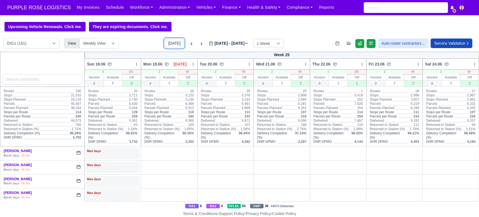
click at [169, 40] on button "[DATE]" at bounding box center [175, 43] width 20 height 10
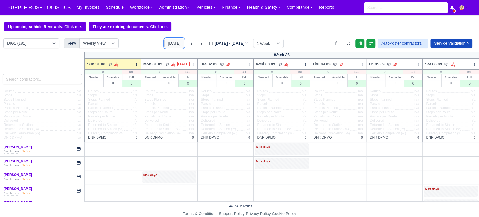
type input "[DATE]"
click at [41, 45] on select "DIG1 (181) DAK1 (1) GIMD (19)" at bounding box center [31, 43] width 56 height 10
select select "5"
click at [3, 39] on select "DIG1 (181) DAK1 (1) GIMD (19)" at bounding box center [31, 43] width 56 height 10
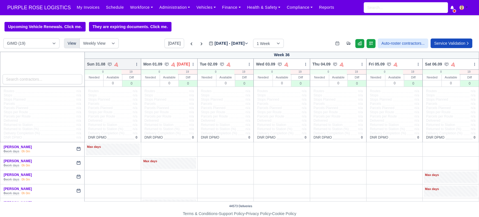
click at [135, 66] on icon at bounding box center [137, 64] width 4 height 4
click at [104, 83] on link "Bulk Status Change" at bounding box center [107, 84] width 63 height 10
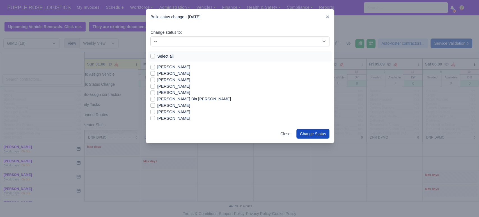
click at [157, 55] on label "Select all" at bounding box center [165, 56] width 16 height 6
click at [153, 55] on input "Select all" at bounding box center [153, 55] width 4 height 4
checkbox input "true"
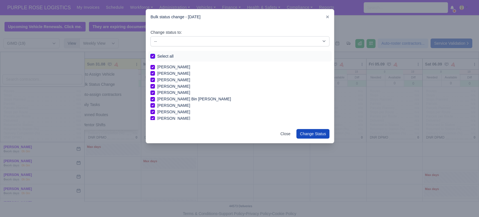
checkbox input "true"
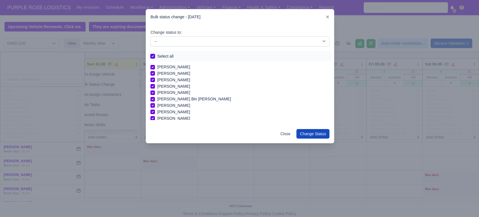
checkbox input "true"
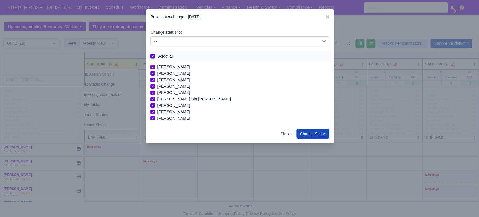
checkbox input "true"
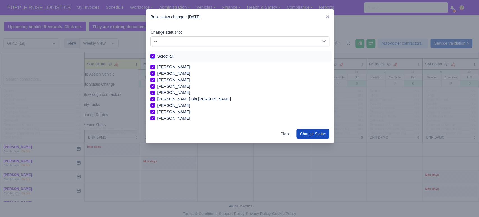
checkbox input "true"
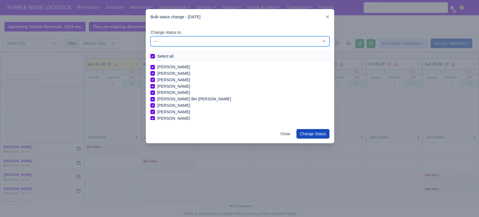
click at [179, 42] on select "-- Available Day Off Stand By Holiday In Office OSM Ridealong Nursery 1 Nursery…" at bounding box center [240, 41] width 179 height 10
select select "Day Off"
click at [151, 36] on select "-- Available Day Off Stand By Holiday In Office OSM Ridealong Nursery 1 Nursery…" at bounding box center [240, 41] width 179 height 10
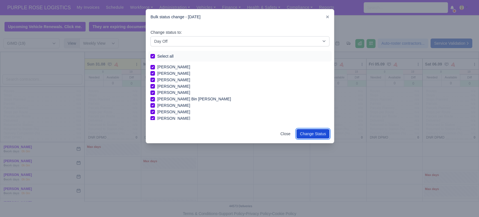
click at [321, 134] on button "Change Status" at bounding box center [313, 134] width 33 height 10
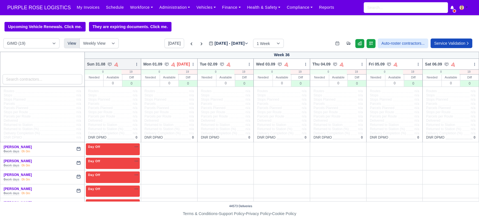
click at [136, 63] on icon at bounding box center [137, 64] width 4 height 4
click at [117, 85] on link "Bulk Status Change" at bounding box center [107, 84] width 63 height 10
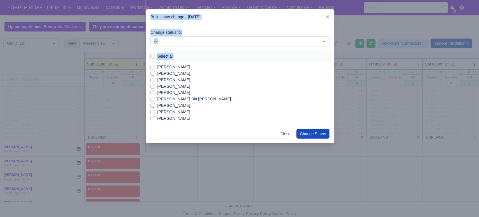
drag, startPoint x: 117, startPoint y: 85, endPoint x: 203, endPoint y: 51, distance: 92.3
click at [203, 51] on div "​ Bulk status change - [DATE] Change status to: -- Available Day Off Stand By H…" at bounding box center [239, 108] width 479 height 217
click at [203, 51] on div "Select all" at bounding box center [240, 56] width 184 height 11
click at [171, 73] on label "[PERSON_NAME]" at bounding box center [173, 73] width 33 height 6
click at [155, 73] on input "[PERSON_NAME]" at bounding box center [153, 72] width 4 height 4
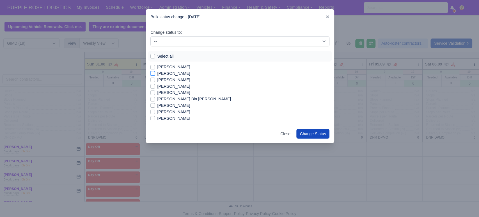
checkbox input "true"
click at [171, 78] on label "[PERSON_NAME]" at bounding box center [173, 80] width 33 height 6
click at [155, 78] on input "[PERSON_NAME]" at bounding box center [153, 79] width 4 height 4
checkbox input "true"
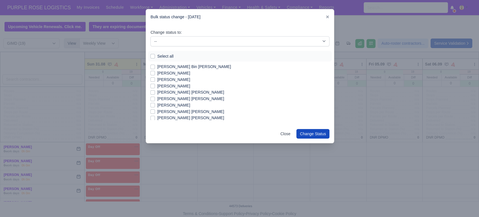
click at [164, 73] on label "[PERSON_NAME]" at bounding box center [173, 73] width 33 height 6
click at [155, 73] on input "[PERSON_NAME]" at bounding box center [153, 72] width 4 height 4
checkbox input "true"
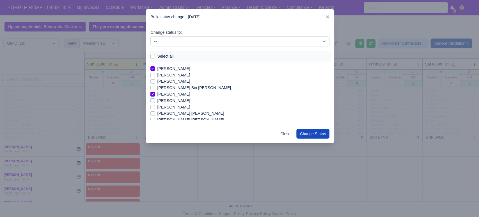
scroll to position [11, 0]
click at [163, 76] on label "[PERSON_NAME]" at bounding box center [173, 75] width 33 height 6
click at [155, 76] on input "[PERSON_NAME]" at bounding box center [153, 74] width 4 height 4
checkbox input "true"
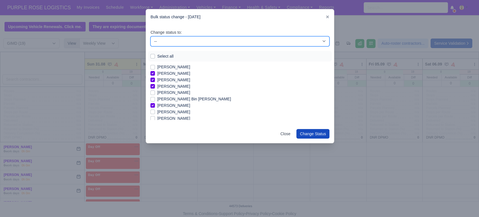
click at [165, 42] on select "-- Available Day Off Stand By Holiday In Office OSM Ridealong Nursery 1 Nursery…" at bounding box center [240, 41] width 179 height 10
select select "Available"
click at [151, 36] on select "-- Available Day Off Stand By Holiday In Office OSM Ridealong Nursery 1 Nursery…" at bounding box center [240, 41] width 179 height 10
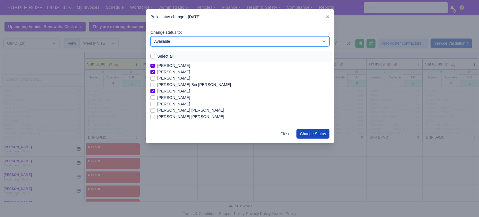
scroll to position [70, 0]
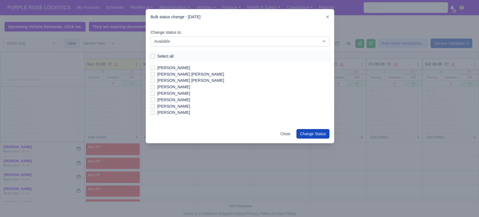
click at [166, 111] on label "[PERSON_NAME]" at bounding box center [173, 112] width 33 height 6
click at [155, 111] on input "[PERSON_NAME]" at bounding box center [153, 111] width 4 height 4
checkbox input "true"
click at [169, 108] on label "[PERSON_NAME]" at bounding box center [173, 106] width 33 height 6
click at [155, 108] on input "[PERSON_NAME]" at bounding box center [153, 105] width 4 height 4
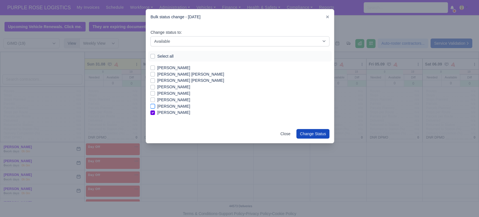
checkbox input "true"
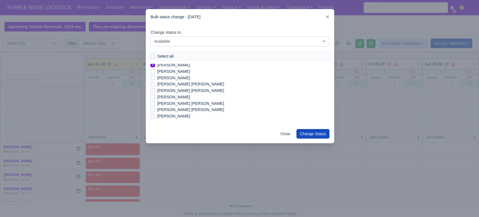
click at [169, 108] on label "[PERSON_NAME] [PERSON_NAME]" at bounding box center [190, 109] width 67 height 6
click at [155, 108] on input "[PERSON_NAME] [PERSON_NAME]" at bounding box center [153, 108] width 4 height 4
checkbox input "true"
click at [174, 89] on label "[PERSON_NAME] Bin [PERSON_NAME]" at bounding box center [194, 90] width 74 height 6
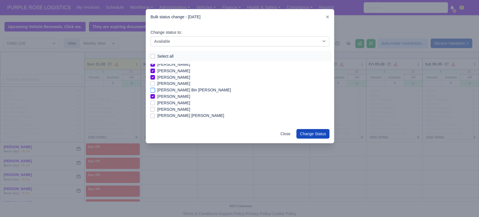
click at [155, 89] on input "[PERSON_NAME] Bin [PERSON_NAME]" at bounding box center [153, 89] width 4 height 4
checkbox input "true"
click at [320, 133] on button "Change Status" at bounding box center [313, 134] width 33 height 10
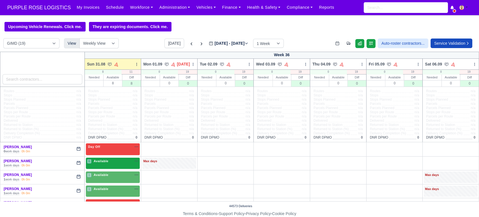
click at [110, 167] on div "6 Available" at bounding box center [113, 164] width 54 height 12
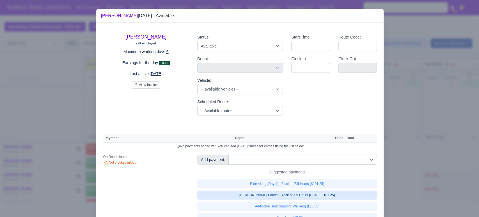
click at [244, 194] on link "[PERSON_NAME] Parcel - Block of 7.5 Hours [DATE] (£101.25)" at bounding box center [287, 194] width 180 height 9
select select "5"
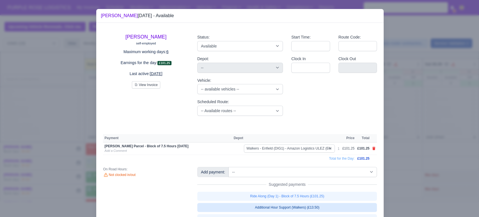
scroll to position [37, 0]
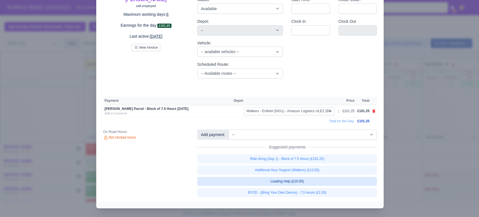
click at [269, 183] on link "Loading Help (£10.00)" at bounding box center [287, 181] width 180 height 9
select select "5"
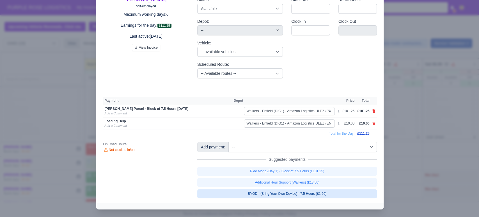
scroll to position [38, 0]
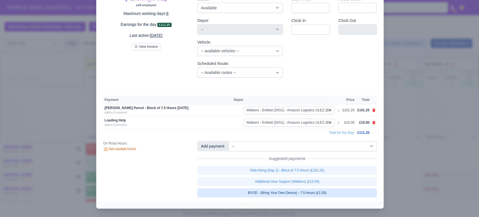
click at [275, 195] on link "BYOD - (Bring Your Own Device) - 7.5 Hours (£1.50)" at bounding box center [287, 192] width 180 height 9
select select "5"
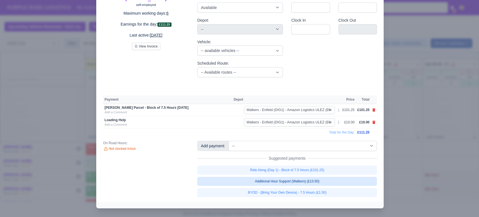
select select "5"
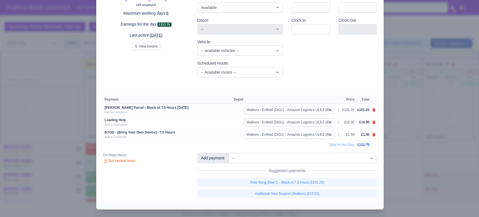
click at [433, 142] on div at bounding box center [239, 108] width 479 height 217
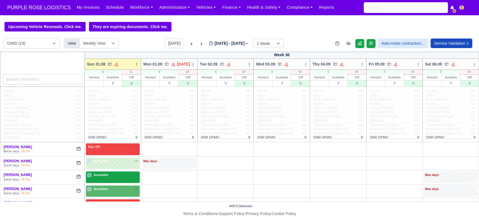
click at [120, 181] on div "1 Available" at bounding box center [113, 177] width 54 height 12
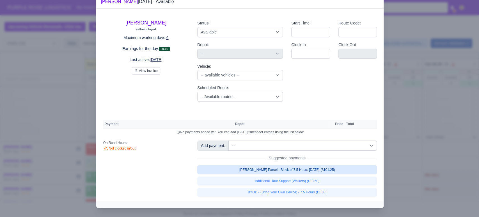
scroll to position [14, 0]
click at [262, 172] on link "[PERSON_NAME] Parcel - Block of 7.5 Hours [DATE] (£101.25)" at bounding box center [287, 169] width 180 height 9
select select "5"
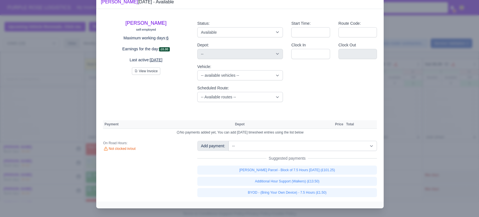
scroll to position [14, 0]
select select "5"
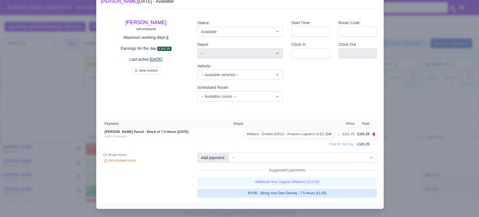
click at [287, 193] on link "BYOD - (Bring Your Own Device) - 7.5 Hours (£1.50)" at bounding box center [287, 192] width 180 height 9
select select "5"
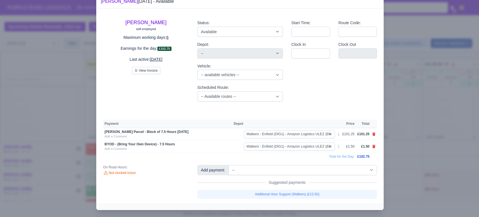
scroll to position [15, 0]
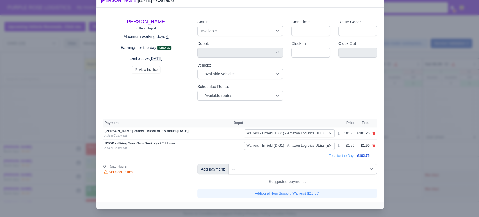
click at [420, 137] on div at bounding box center [239, 108] width 479 height 217
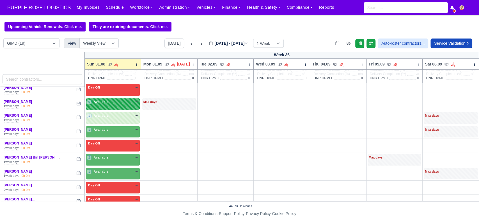
scroll to position [61, 0]
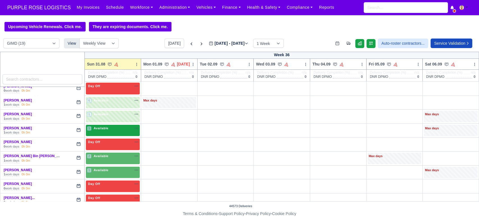
click at [117, 126] on div "1 Available na" at bounding box center [113, 128] width 52 height 5
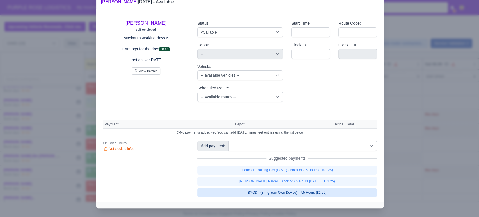
click at [254, 193] on link "BYOD - (Bring Your Own Device) - 7.5 Hours (£1.50)" at bounding box center [287, 192] width 180 height 9
select select "5"
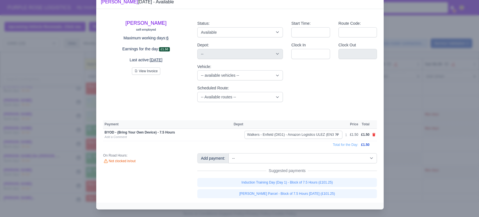
scroll to position [14, 0]
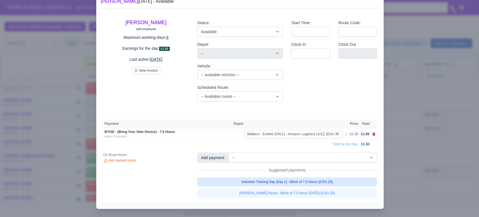
click at [335, 183] on link "Induction Training Day (Day 1) - Block of 7.5 Hours (£101.25)" at bounding box center [287, 181] width 180 height 9
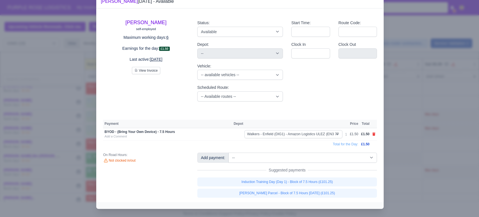
select select "5"
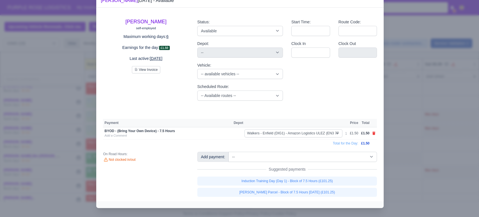
select select "5"
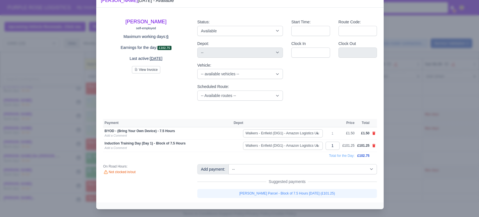
click at [372, 143] on link at bounding box center [373, 145] width 3 height 5
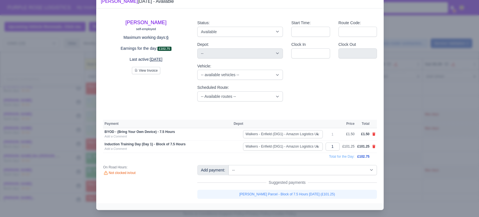
select select
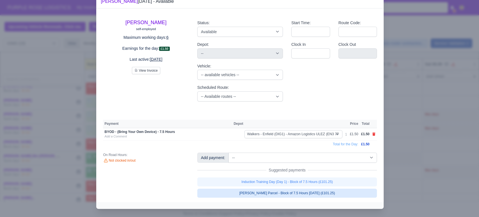
click at [312, 195] on link "[PERSON_NAME] Parcel - Block of 7.5 Hours [DATE] (£101.25)" at bounding box center [287, 192] width 180 height 9
select select "5"
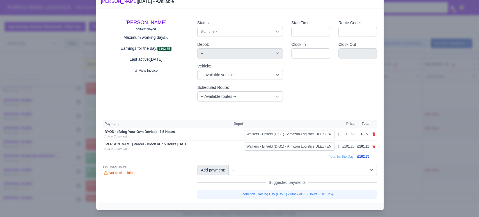
scroll to position [15, 0]
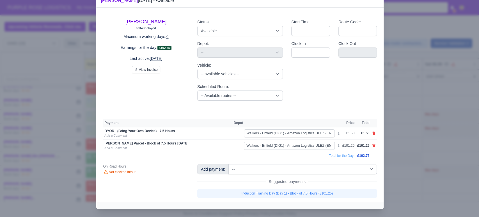
click at [420, 152] on div at bounding box center [239, 108] width 479 height 217
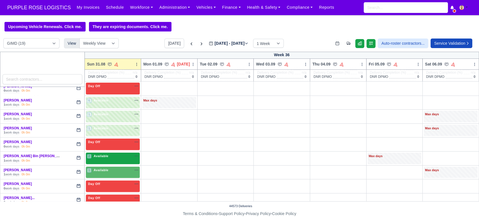
click at [117, 154] on div "2 Available na" at bounding box center [113, 156] width 52 height 5
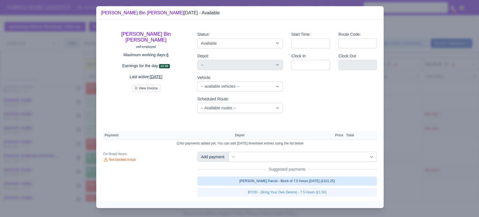
click at [263, 185] on link "[PERSON_NAME] Parcel - Block of 7.5 Hours [DATE] (£101.25)" at bounding box center [287, 180] width 180 height 9
select select "5"
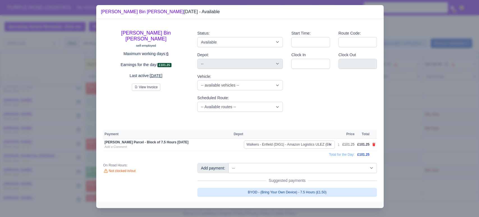
click at [272, 197] on link "BYOD - (Bring Your Own Device) - 7.5 Hours (£1.50)" at bounding box center [287, 192] width 180 height 9
select select "5"
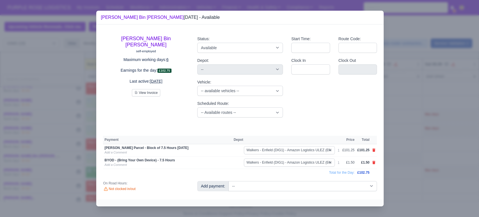
click at [431, 177] on div at bounding box center [239, 108] width 479 height 217
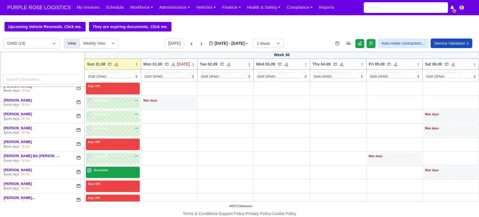
click at [101, 169] on span "Available" at bounding box center [101, 170] width 17 height 4
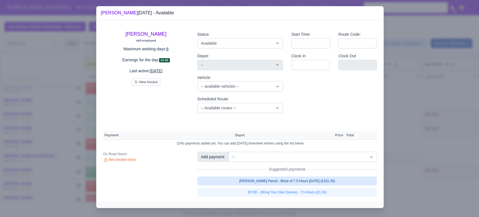
click at [253, 181] on link "[PERSON_NAME] Parcel - Block of 7.5 Hours [DATE] (£101.25)" at bounding box center [287, 180] width 180 height 9
select select "5"
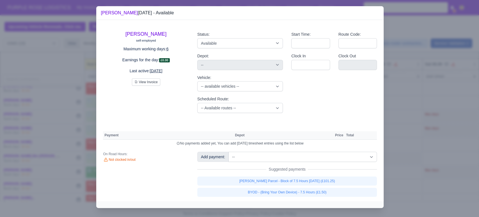
select select "5"
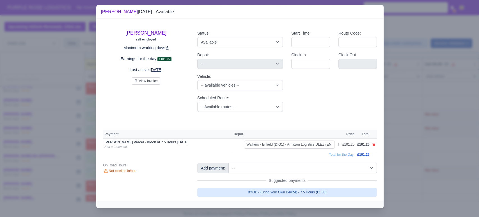
click at [267, 195] on link "BYOD - (Bring Your Own Device) - 7.5 Hours (£1.50)" at bounding box center [287, 192] width 180 height 9
select select "5"
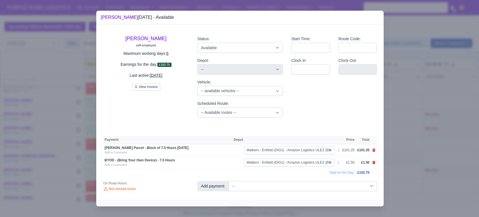
click at [420, 154] on div at bounding box center [239, 108] width 479 height 217
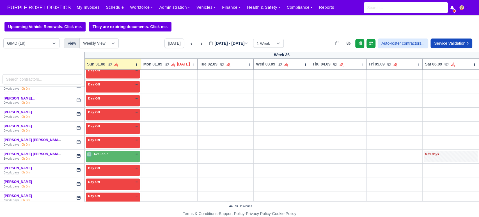
scroll to position [174, 0]
click at [117, 154] on div "1 Available na" at bounding box center [113, 153] width 52 height 5
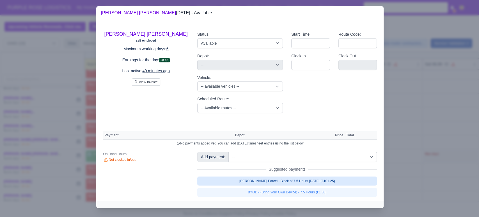
click at [241, 184] on link "[PERSON_NAME] Parcel - Block of 7.5 Hours [DATE] (£101.25)" at bounding box center [287, 180] width 180 height 9
select select "5"
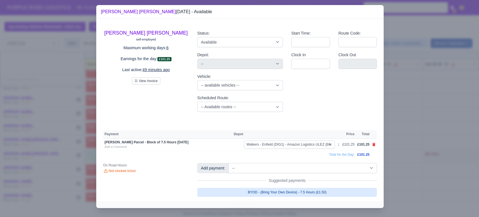
click at [249, 197] on link "BYOD - (Bring Your Own Device) - 7.5 Hours (£1.50)" at bounding box center [287, 192] width 180 height 9
select select "5"
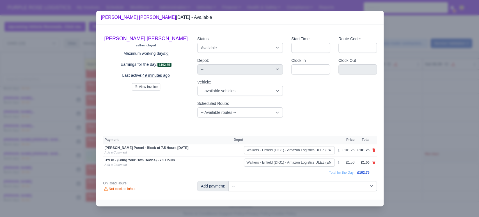
click at [458, 138] on div at bounding box center [239, 108] width 479 height 217
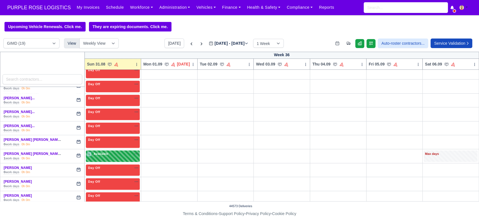
scroll to position [205, 0]
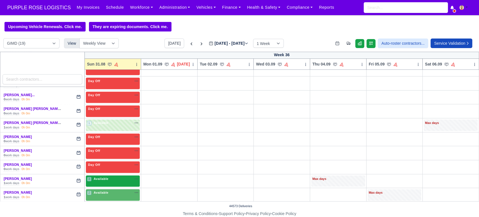
click at [106, 180] on span "Available" at bounding box center [101, 179] width 17 height 4
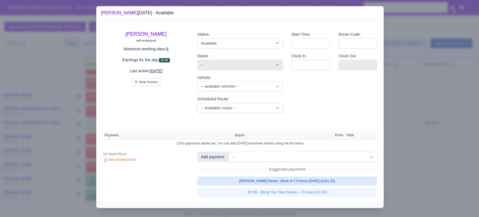
click at [247, 185] on link "[PERSON_NAME] Parcel - Block of 7.5 Hours [DATE] (£101.25)" at bounding box center [287, 180] width 180 height 9
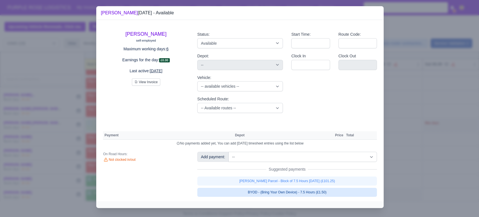
select select "5"
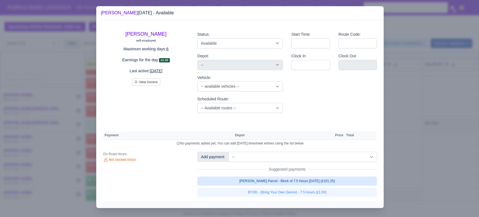
select select "5"
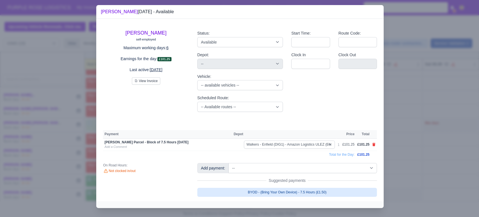
click at [250, 193] on link "BYOD - (Bring Your Own Device) - 7.5 Hours (£1.50)" at bounding box center [287, 192] width 180 height 9
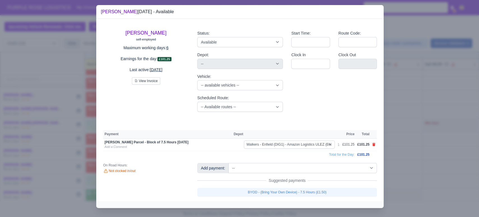
select select "5"
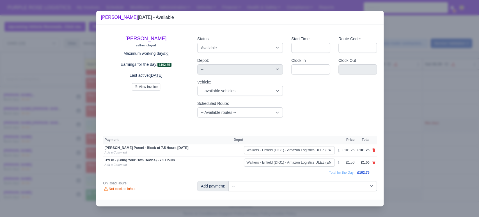
click at [6, 163] on div at bounding box center [239, 108] width 479 height 217
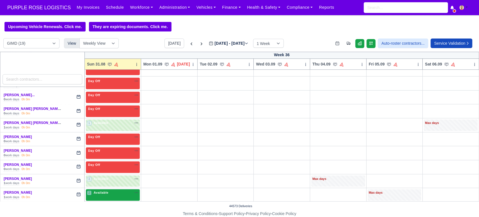
click at [121, 197] on div "2 Available" at bounding box center [113, 195] width 54 height 12
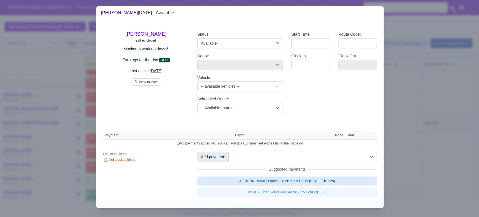
click at [270, 184] on link "[PERSON_NAME] Parcel - Block of 7.5 Hours [DATE] (£101.25)" at bounding box center [287, 180] width 180 height 9
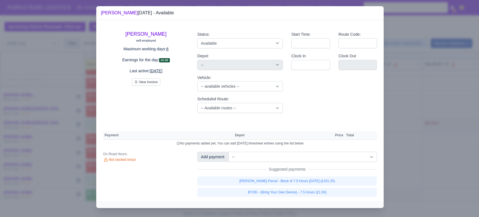
select select "5"
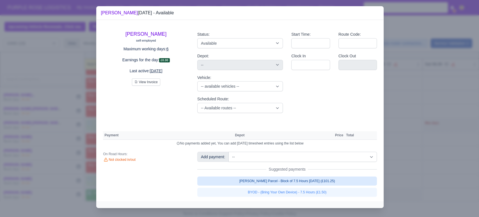
select select "5"
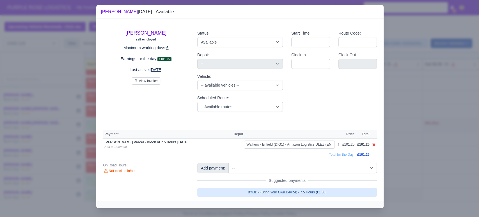
click at [272, 192] on link "BYOD - (Bring Your Own Device) - 7.5 Hours (£1.50)" at bounding box center [287, 192] width 180 height 9
select select "5"
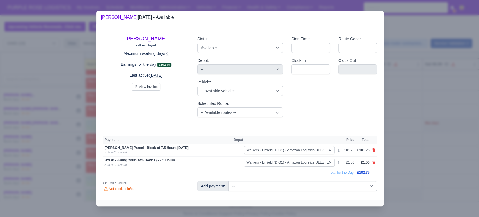
click at [455, 148] on div at bounding box center [239, 108] width 479 height 217
